Goal: Navigation & Orientation: Find specific page/section

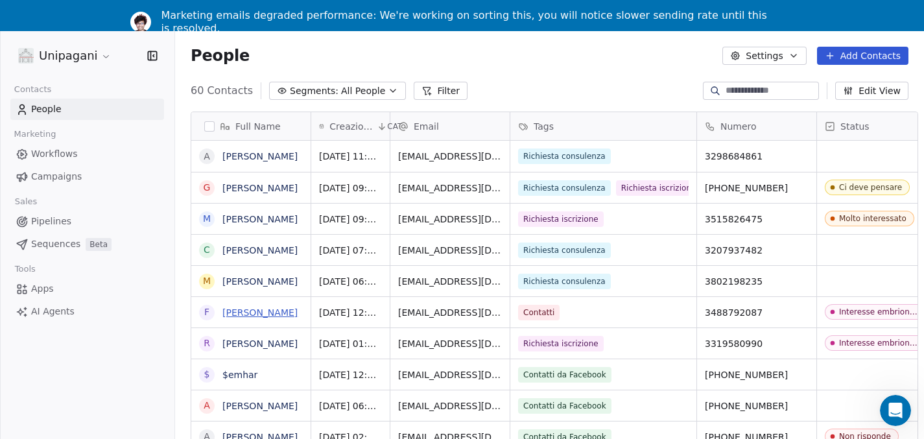
click at [257, 316] on link "[PERSON_NAME]" at bounding box center [259, 312] width 75 height 10
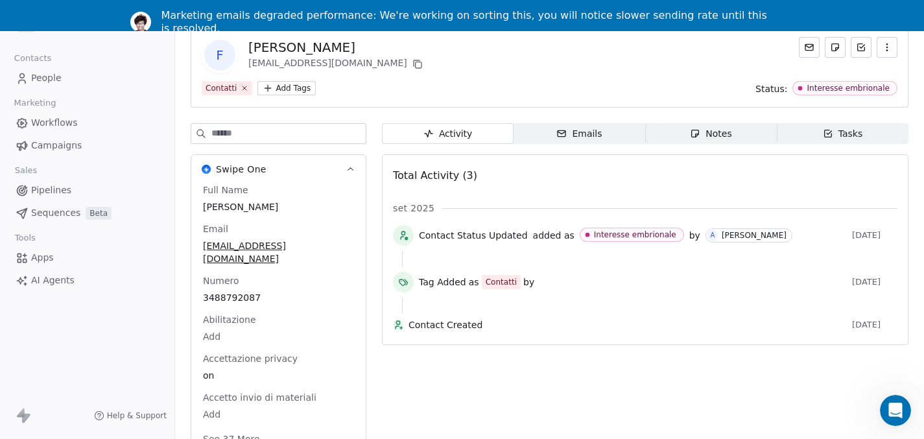
scroll to position [41, 0]
click at [251, 427] on button "See 37 More" at bounding box center [231, 438] width 73 height 23
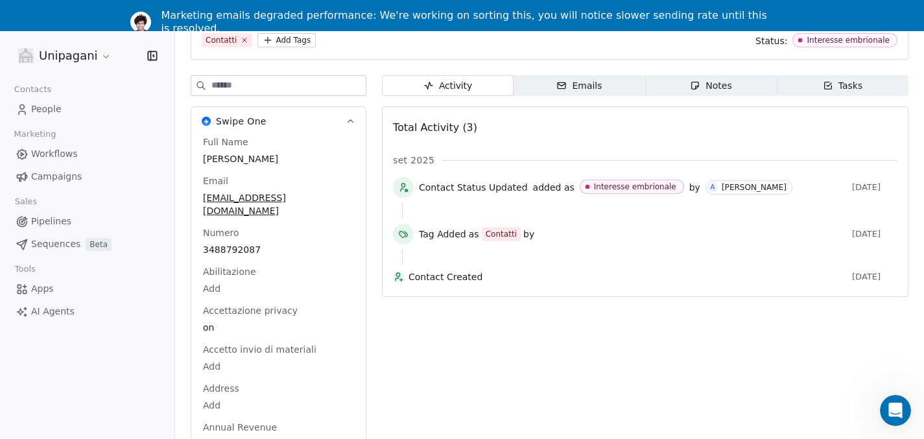
scroll to position [0, 0]
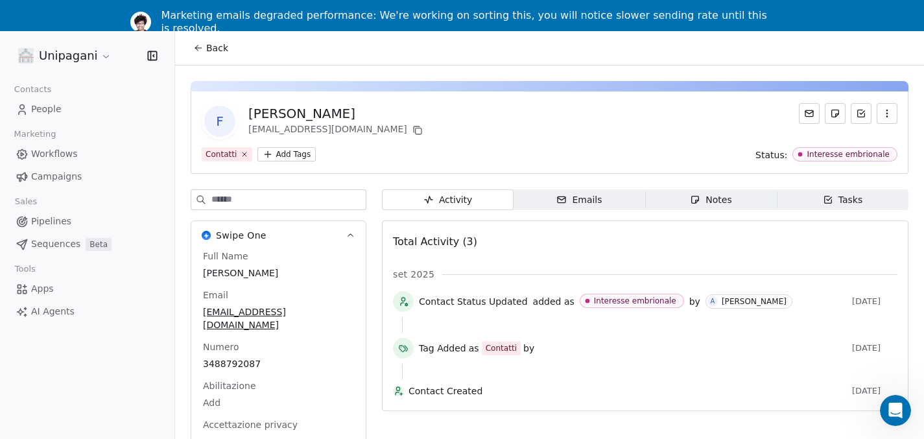
click at [198, 52] on icon at bounding box center [198, 48] width 10 height 10
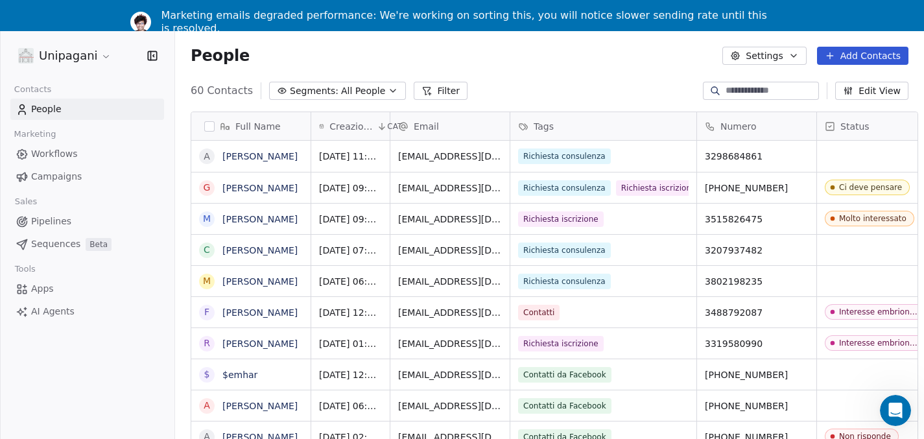
scroll to position [385, 749]
click at [249, 285] on link "[PERSON_NAME]" at bounding box center [259, 281] width 75 height 10
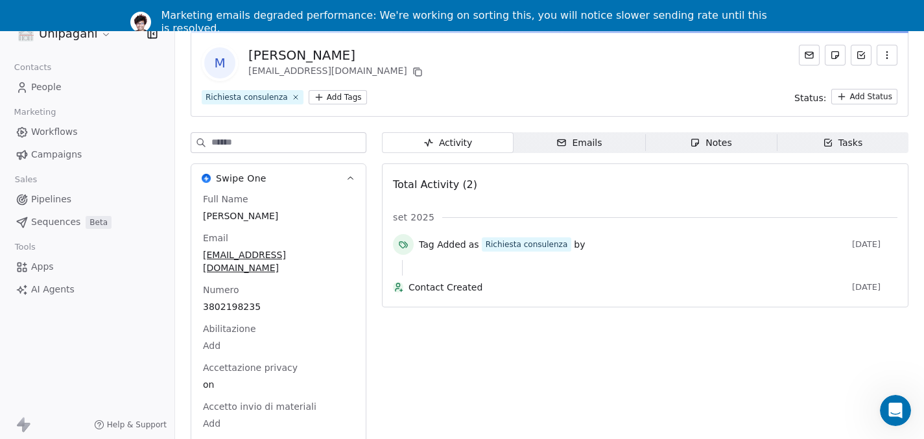
scroll to position [41, 0]
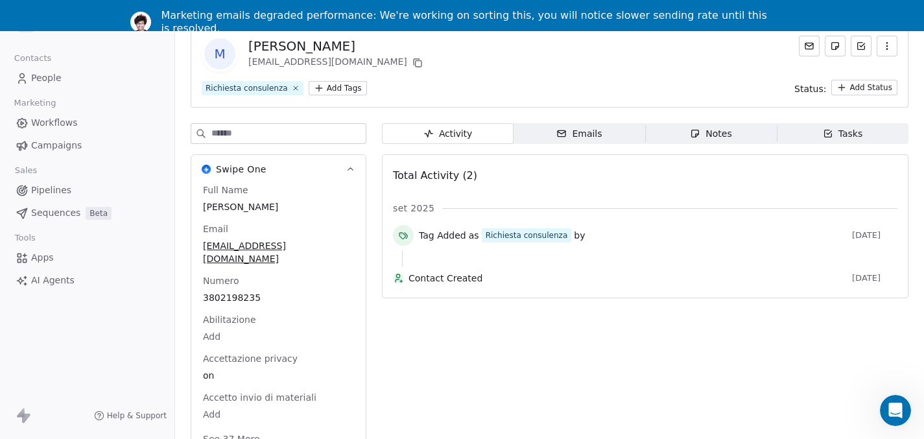
click at [239, 427] on button "See 37 More" at bounding box center [231, 438] width 73 height 23
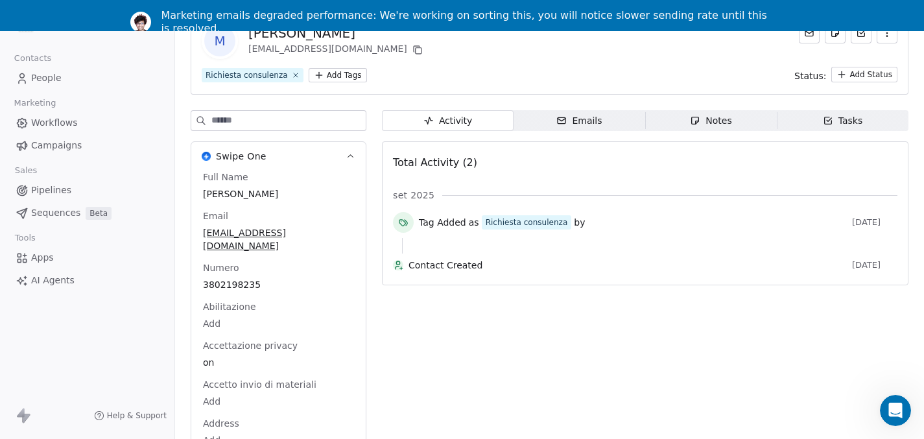
scroll to position [0, 0]
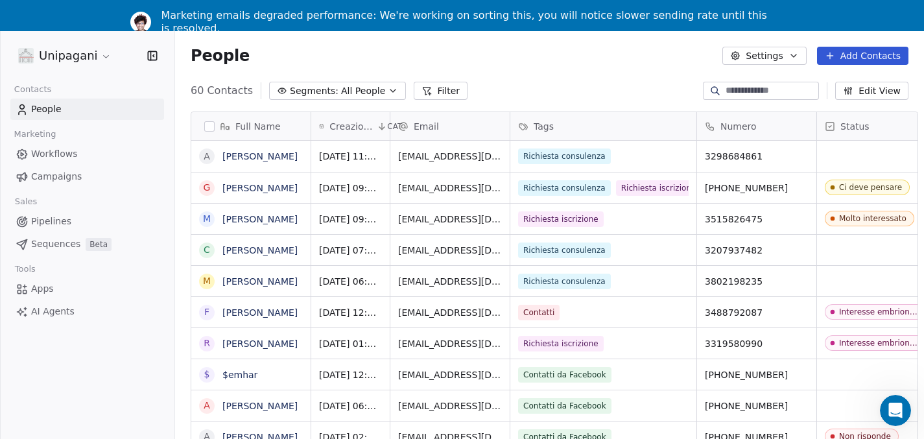
scroll to position [385, 749]
click at [257, 248] on link "[PERSON_NAME]" at bounding box center [259, 250] width 75 height 10
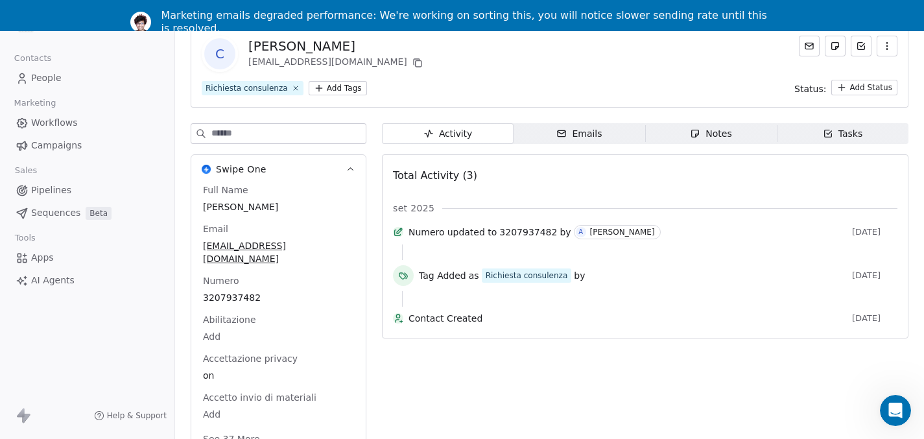
scroll to position [41, 0]
click at [220, 427] on button "See 37 More" at bounding box center [231, 438] width 73 height 23
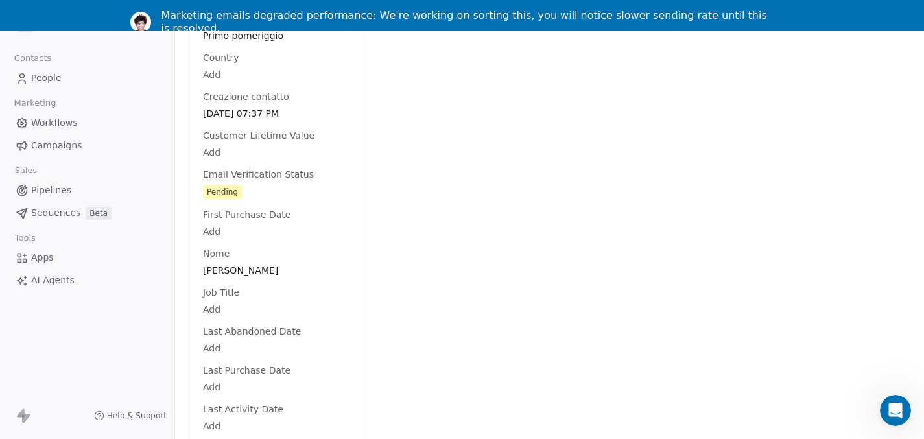
scroll to position [691, 0]
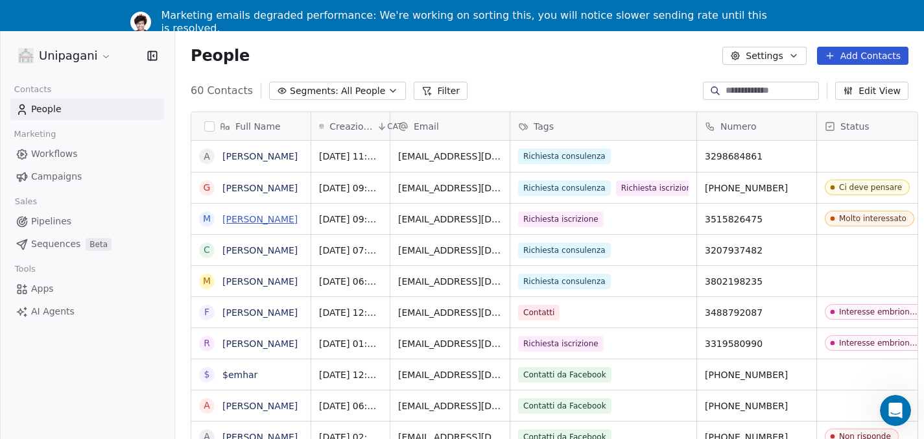
click at [280, 218] on link "[PERSON_NAME]" at bounding box center [259, 219] width 75 height 10
click at [234, 184] on link "[PERSON_NAME]" at bounding box center [259, 188] width 75 height 10
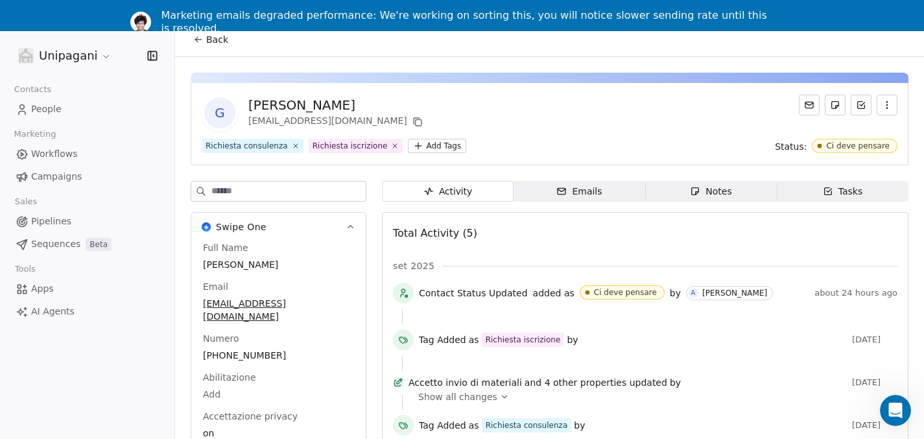
scroll to position [40, 0]
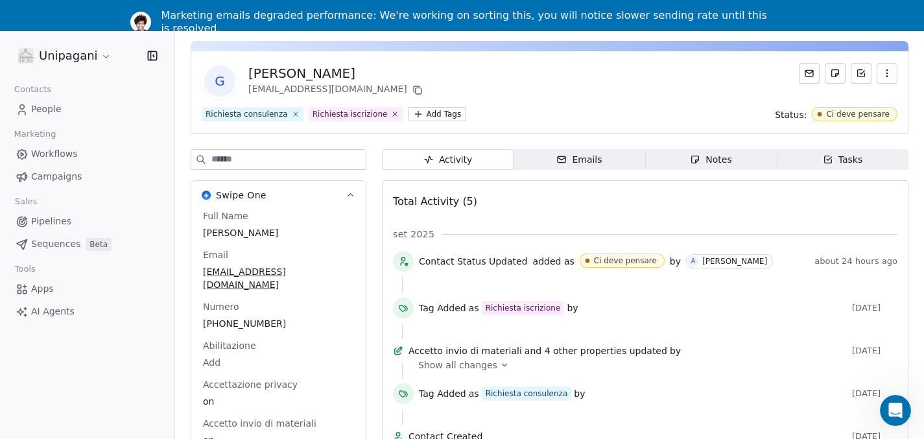
click at [492, 368] on div "Show all changes" at bounding box center [653, 365] width 470 height 13
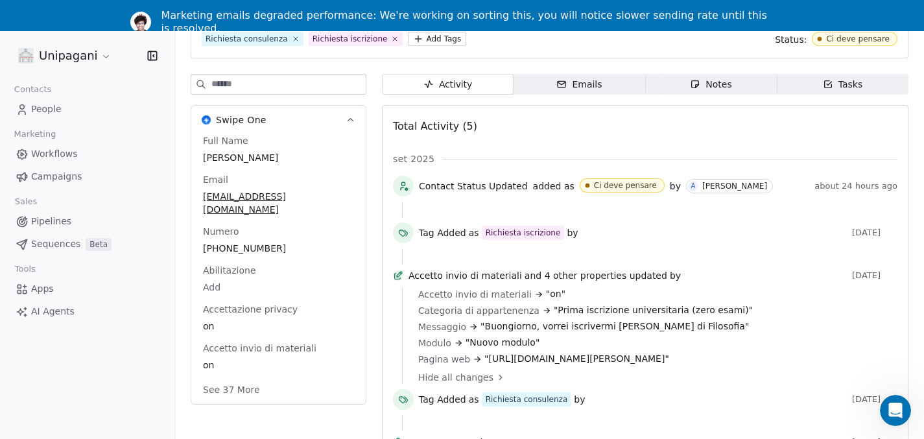
scroll to position [121, 0]
click at [234, 378] on button "See 37 More" at bounding box center [231, 389] width 73 height 23
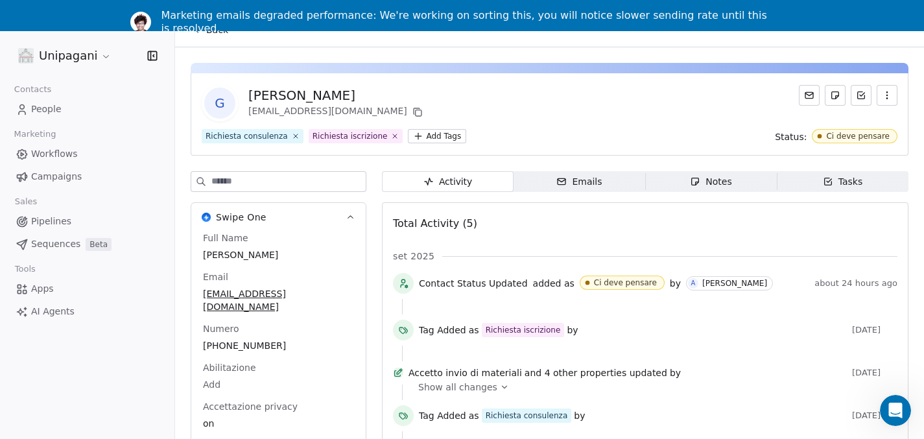
scroll to position [0, 0]
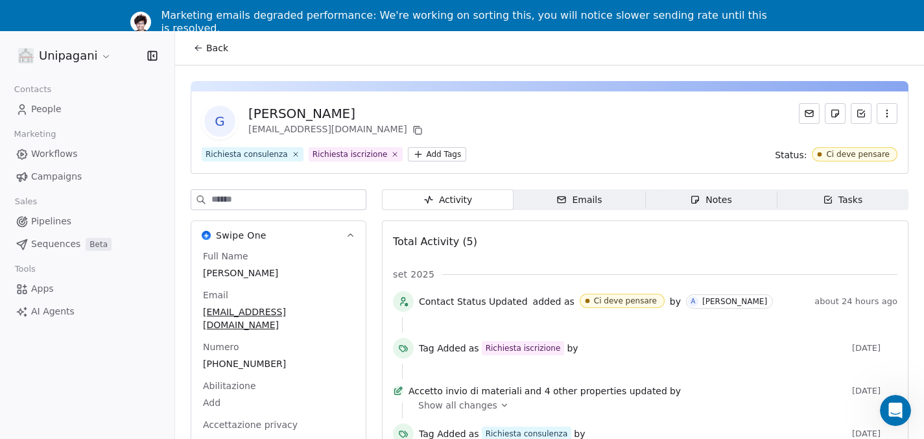
click at [188, 42] on button "Back" at bounding box center [210, 47] width 51 height 23
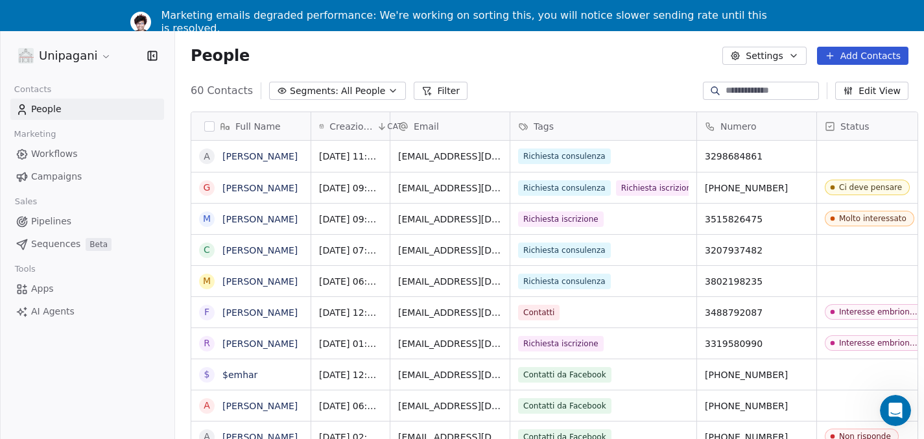
scroll to position [385, 749]
click at [266, 156] on link "[PERSON_NAME]" at bounding box center [259, 156] width 75 height 10
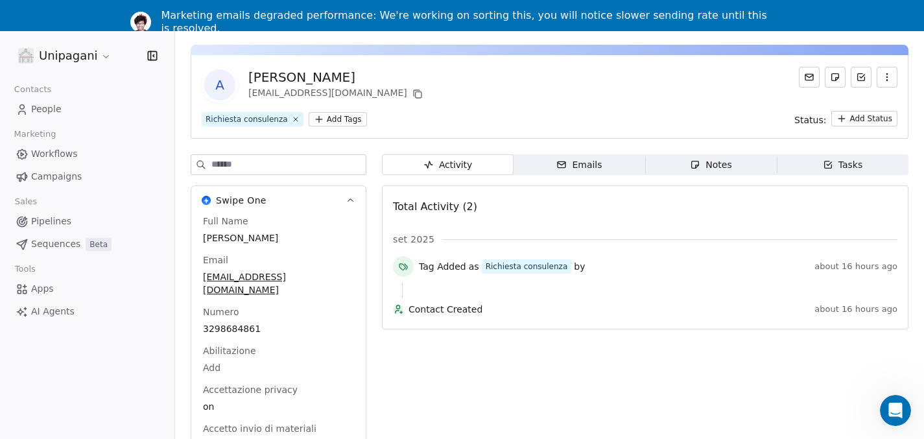
scroll to position [41, 0]
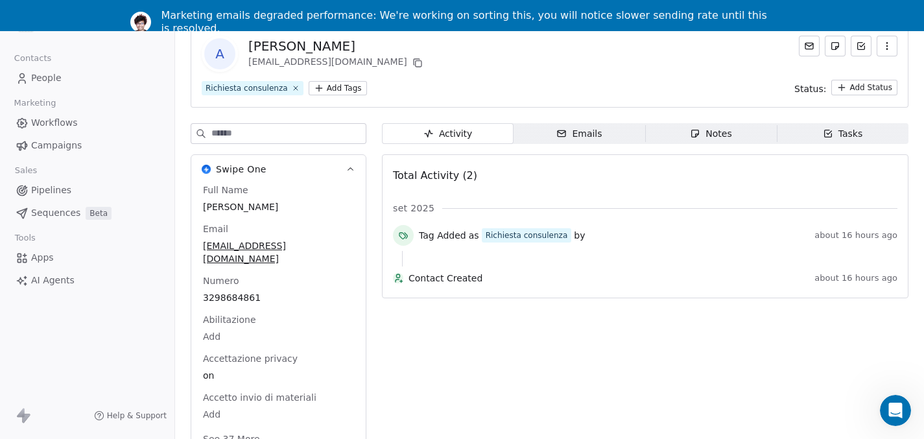
click at [236, 427] on button "See 37 More" at bounding box center [231, 438] width 73 height 23
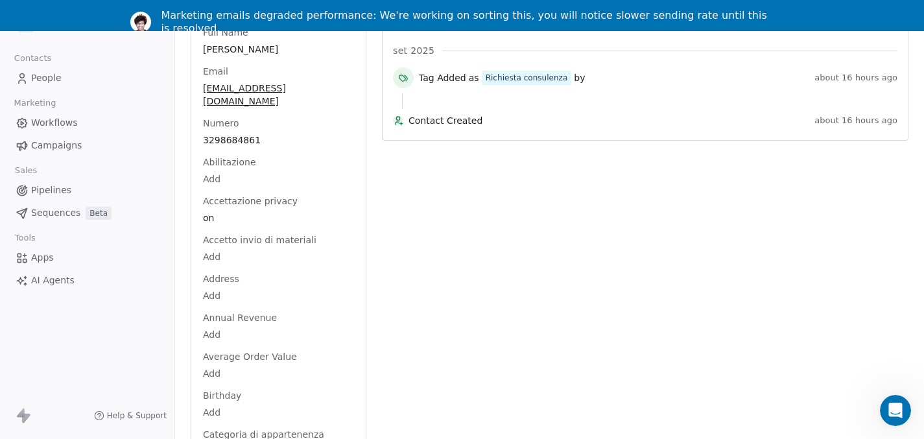
scroll to position [0, 0]
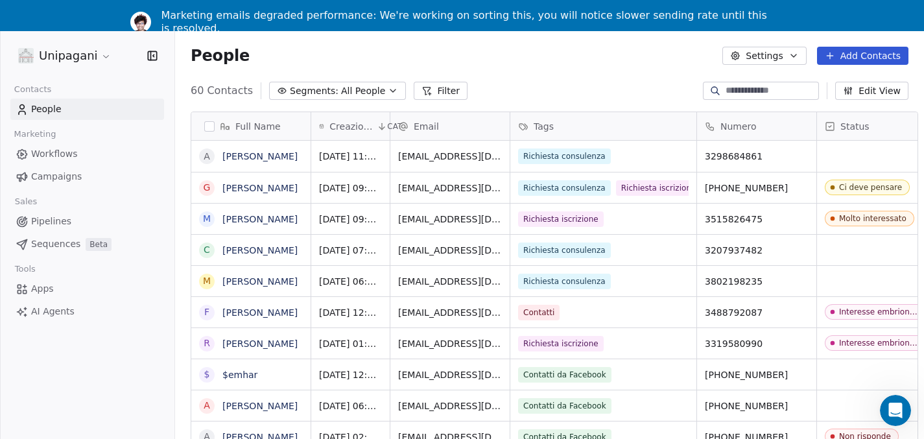
scroll to position [385, 749]
